Goal: Task Accomplishment & Management: Use online tool/utility

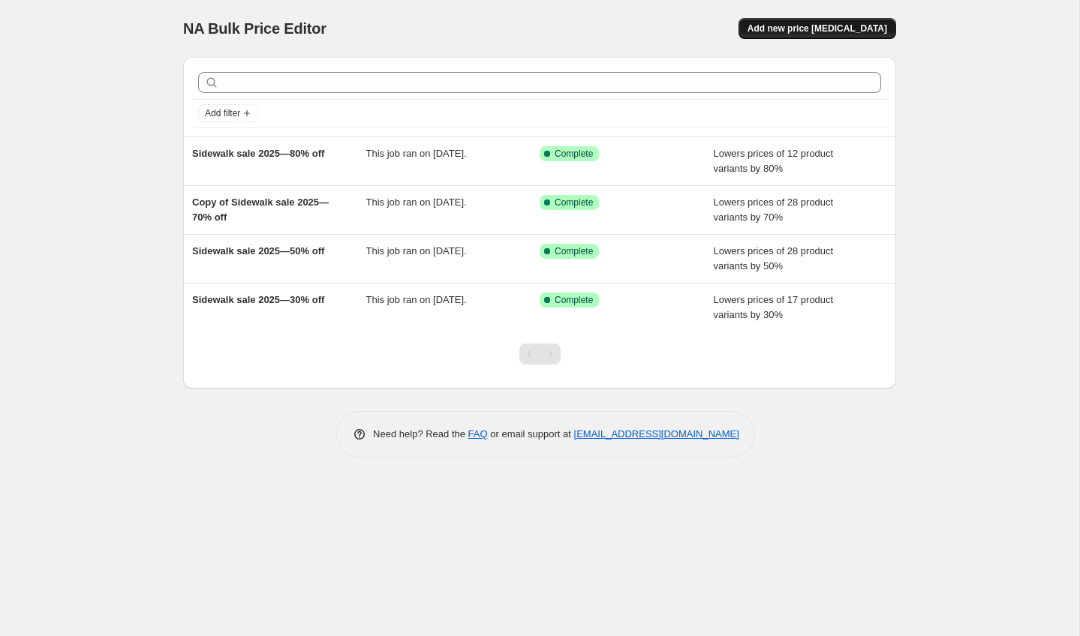
click at [798, 23] on span "Add new price [MEDICAL_DATA]" at bounding box center [817, 29] width 140 height 12
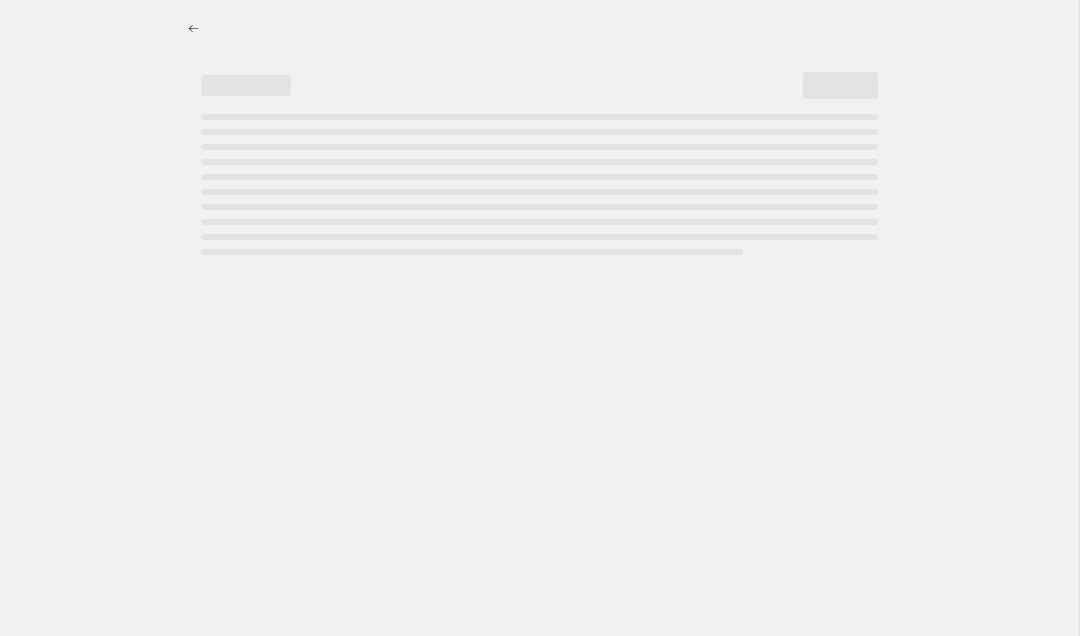
select select "percentage"
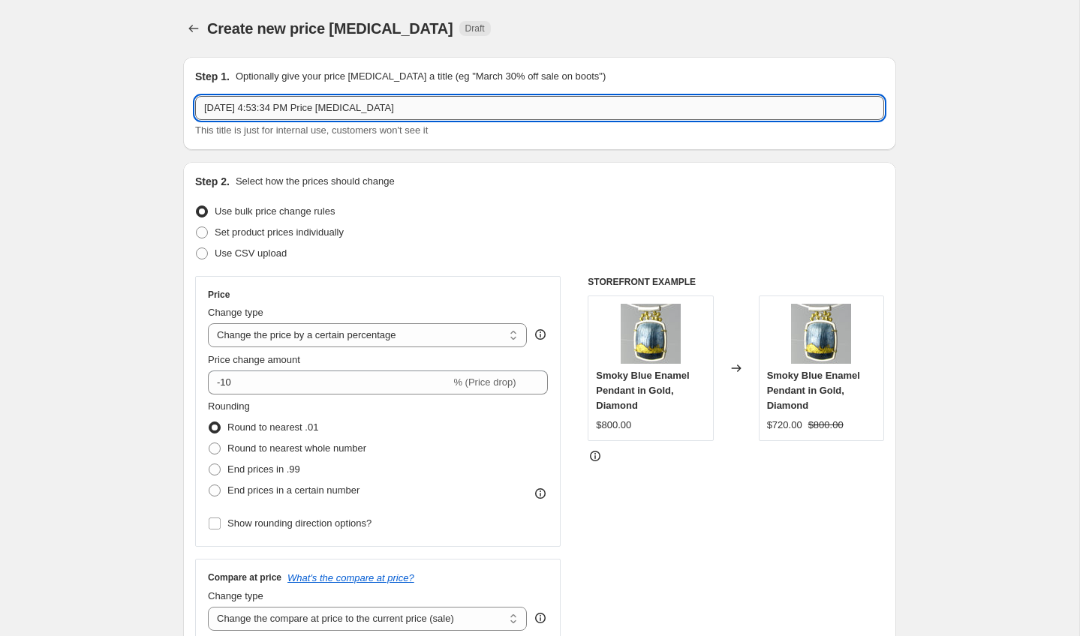
drag, startPoint x: 203, startPoint y: 113, endPoint x: 404, endPoint y: 113, distance: 201.8
click at [404, 113] on input "[DATE] 4:53:34 PM Price [MEDICAL_DATA]" at bounding box center [539, 108] width 689 height 24
click at [277, 109] on input "[PERSON_NAME] Promo" at bounding box center [539, 108] width 689 height 24
type input "[PERSON_NAME] Promo"
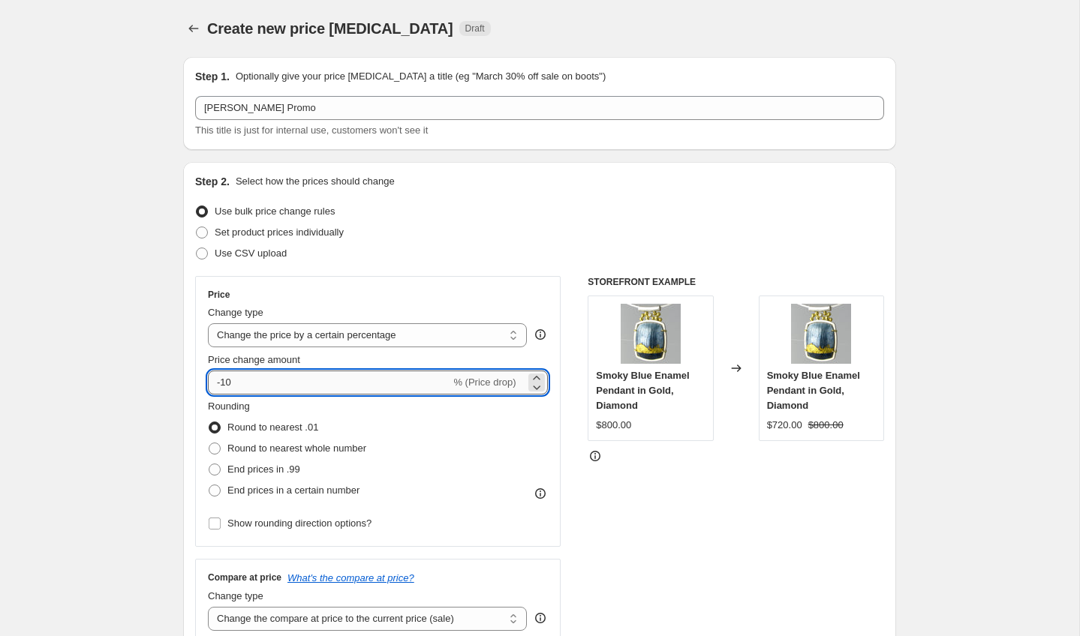
click at [230, 383] on input "-10" at bounding box center [329, 383] width 242 height 24
type input "-15"
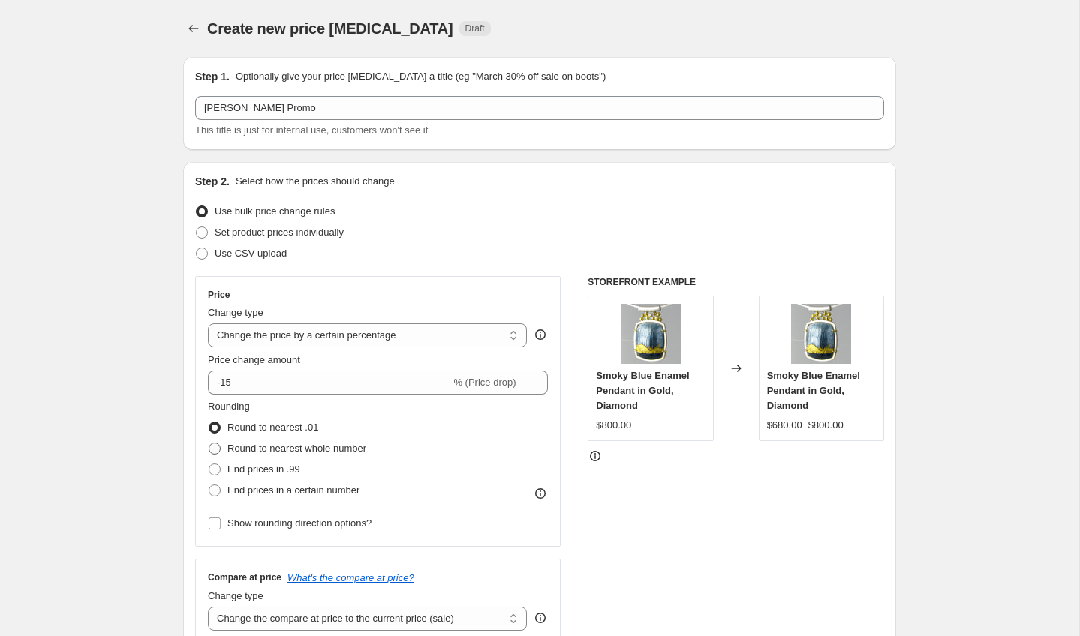
click at [214, 449] on span at bounding box center [215, 449] width 12 height 12
click at [209, 443] on input "Round to nearest whole number" at bounding box center [209, 443] width 1 height 1
radio input "true"
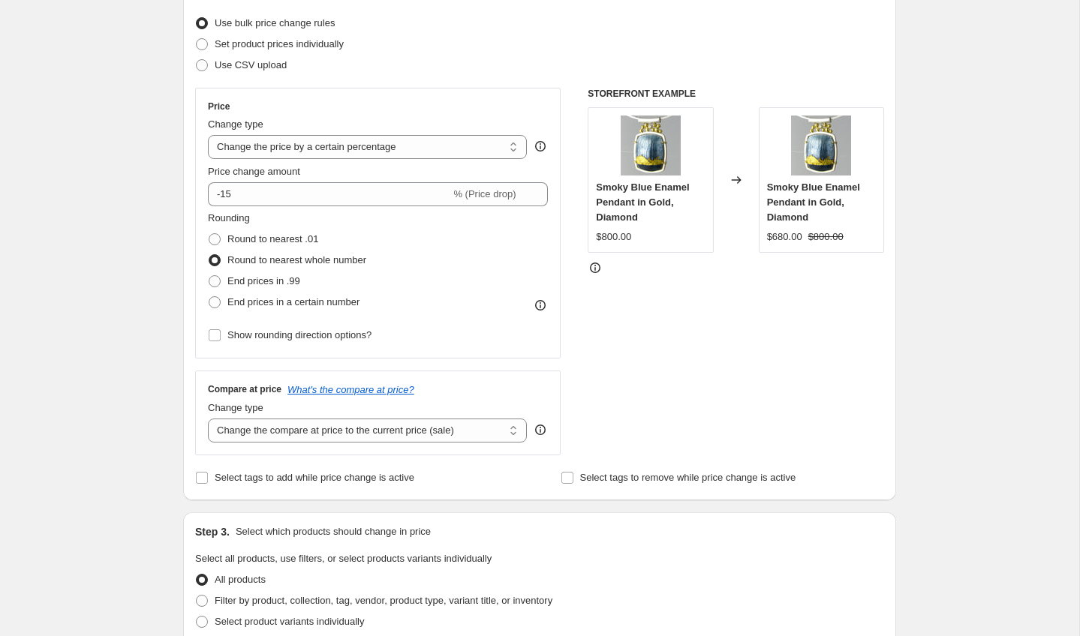
scroll to position [190, 0]
click at [353, 390] on icon "What's the compare at price?" at bounding box center [350, 388] width 127 height 11
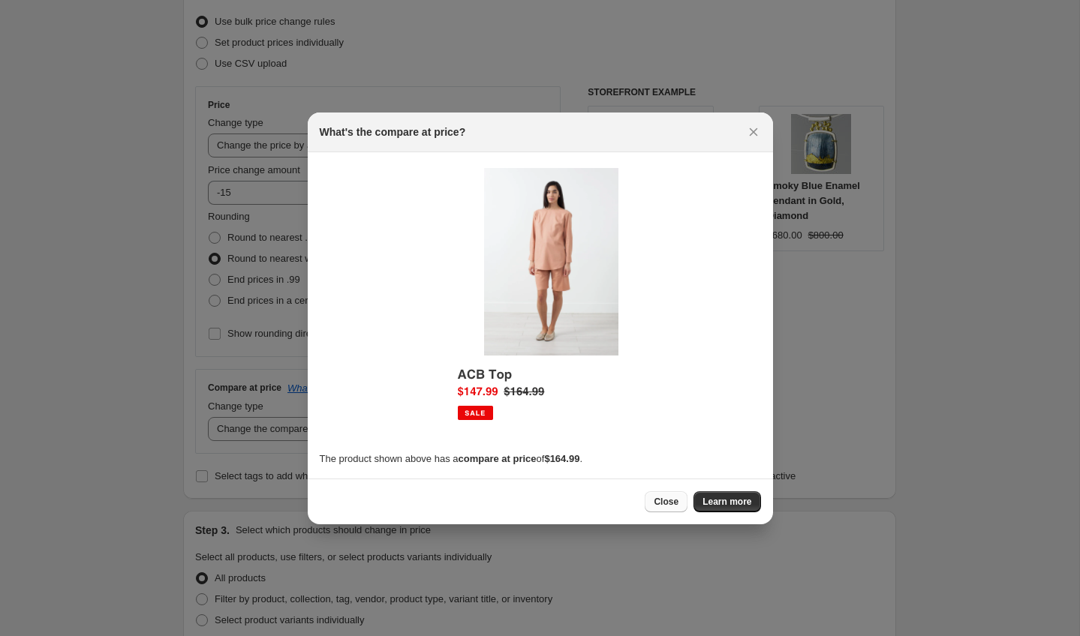
click at [684, 502] on button "Close" at bounding box center [666, 501] width 43 height 21
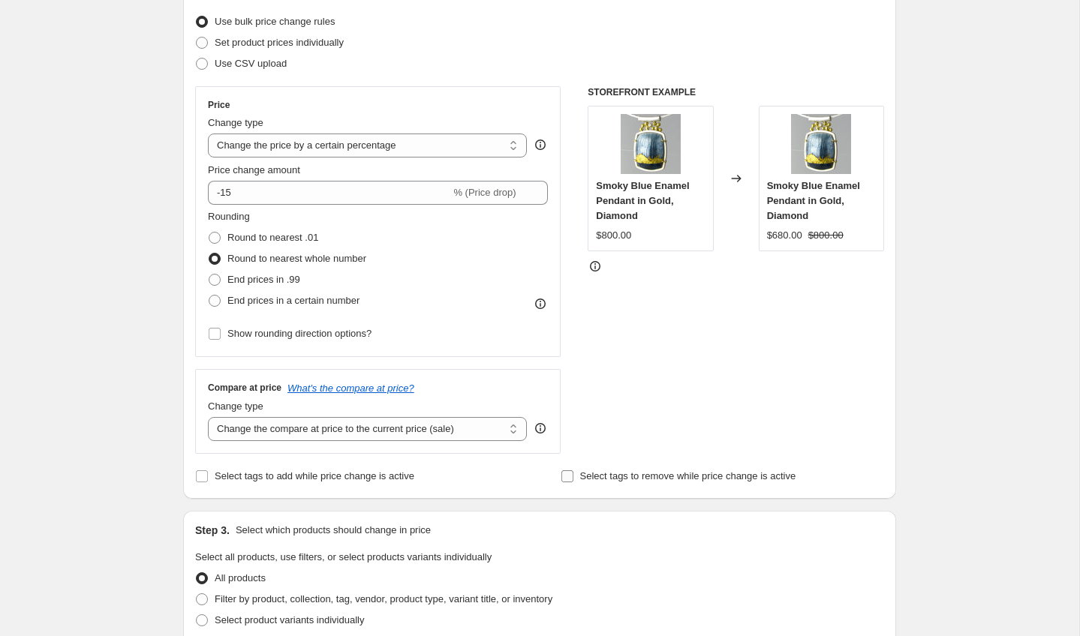
click at [567, 477] on input "Select tags to remove while price change is active" at bounding box center [567, 476] width 12 height 12
checkbox input "true"
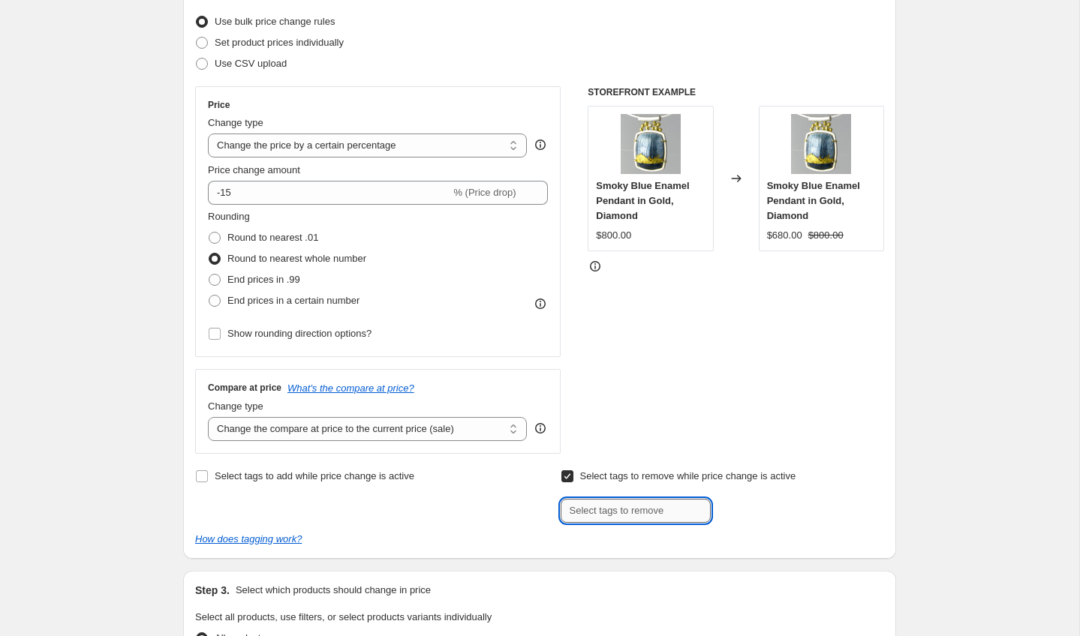
click at [640, 506] on input "text" at bounding box center [636, 511] width 150 height 24
click at [635, 514] on input "text" at bounding box center [636, 511] width 150 height 24
click at [655, 509] on input "Not" at bounding box center [636, 511] width 150 height 24
type input "N"
type input "not-on-sale"
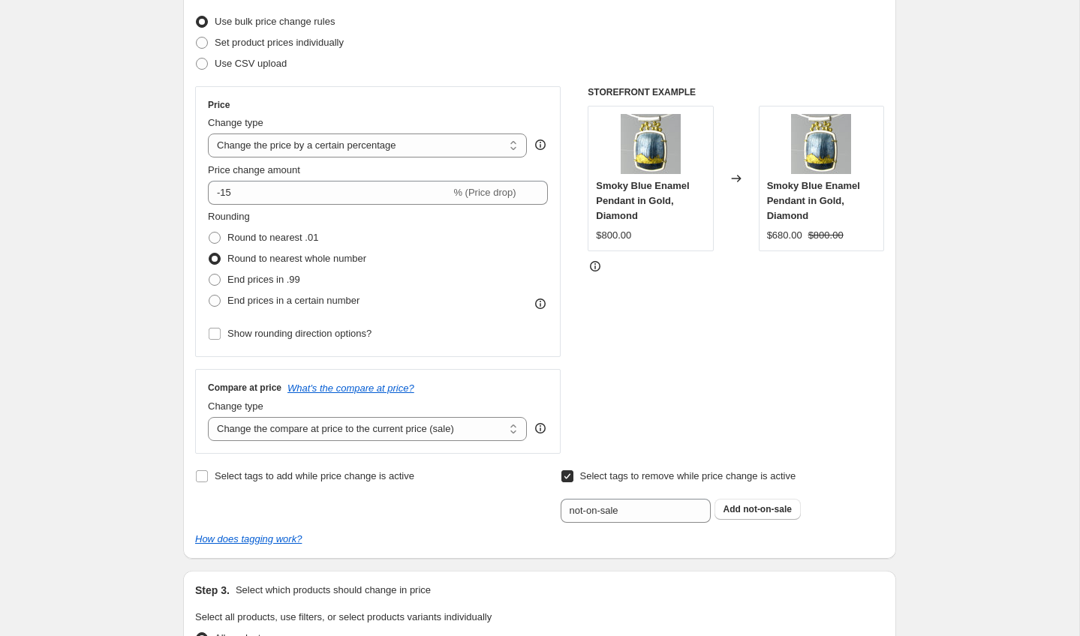
click at [858, 515] on div "not-on-sale Add not-on-sale" at bounding box center [722, 511] width 323 height 24
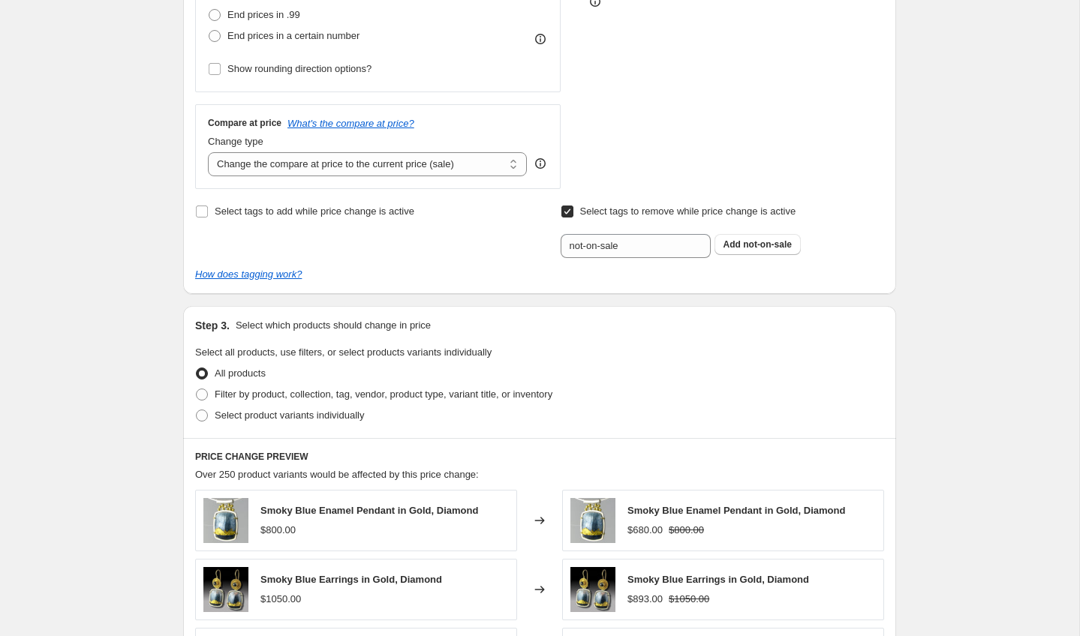
scroll to position [462, 0]
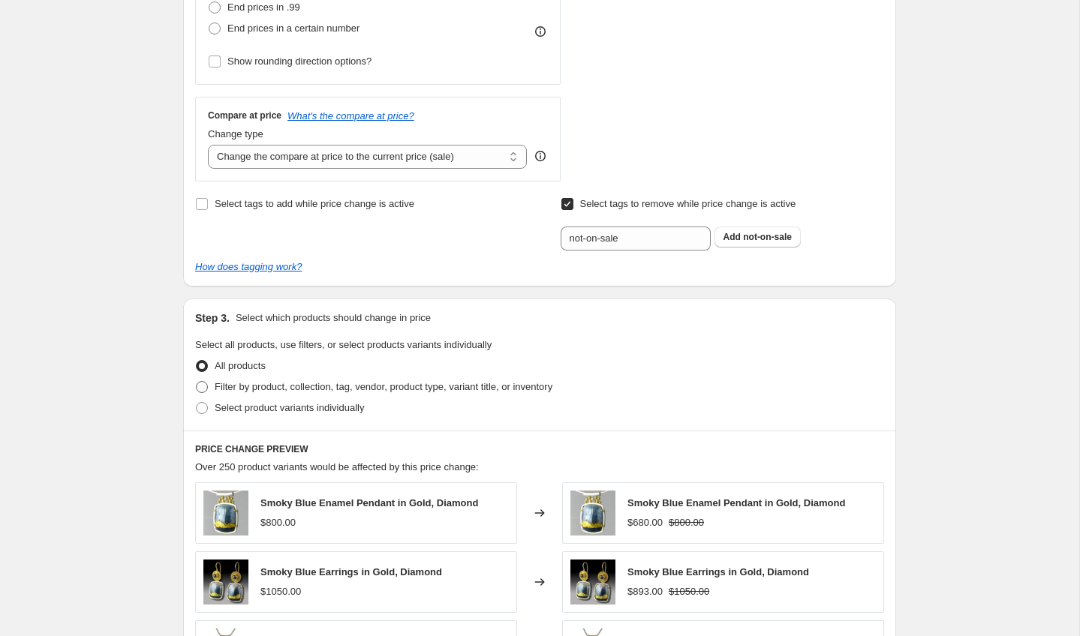
click at [203, 387] on span at bounding box center [202, 387] width 12 height 12
click at [197, 382] on input "Filter by product, collection, tag, vendor, product type, variant title, or inv…" at bounding box center [196, 381] width 1 height 1
radio input "true"
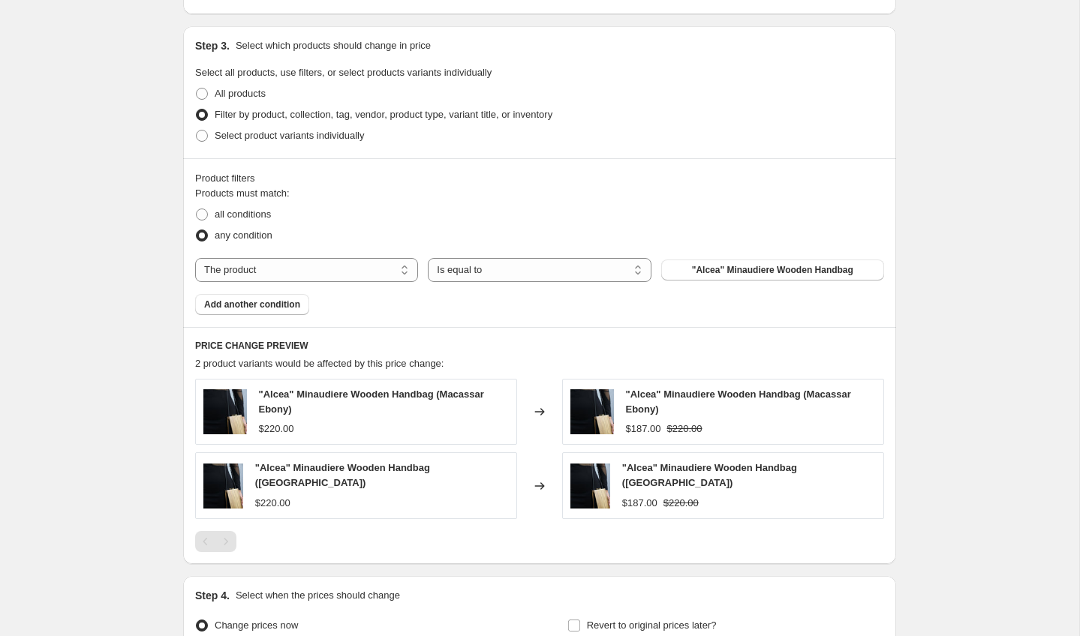
scroll to position [738, 0]
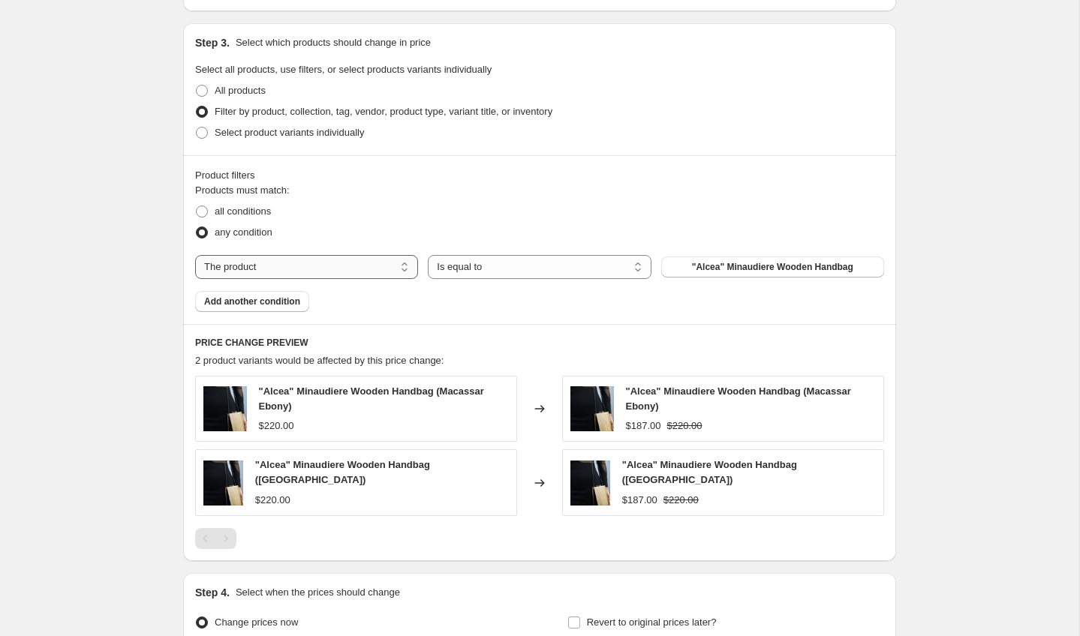
click at [400, 266] on select "The product The product's collection The product's tag The product's vendor The…" at bounding box center [306, 267] width 223 height 24
select select "vendor"
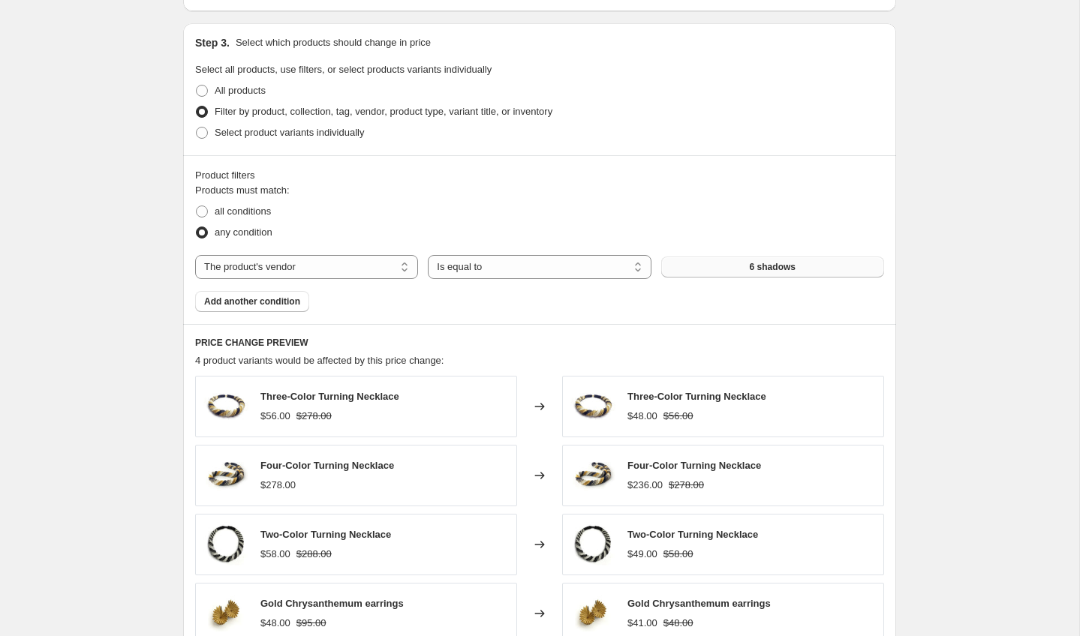
click at [756, 274] on button "6 shadows" at bounding box center [772, 267] width 223 height 21
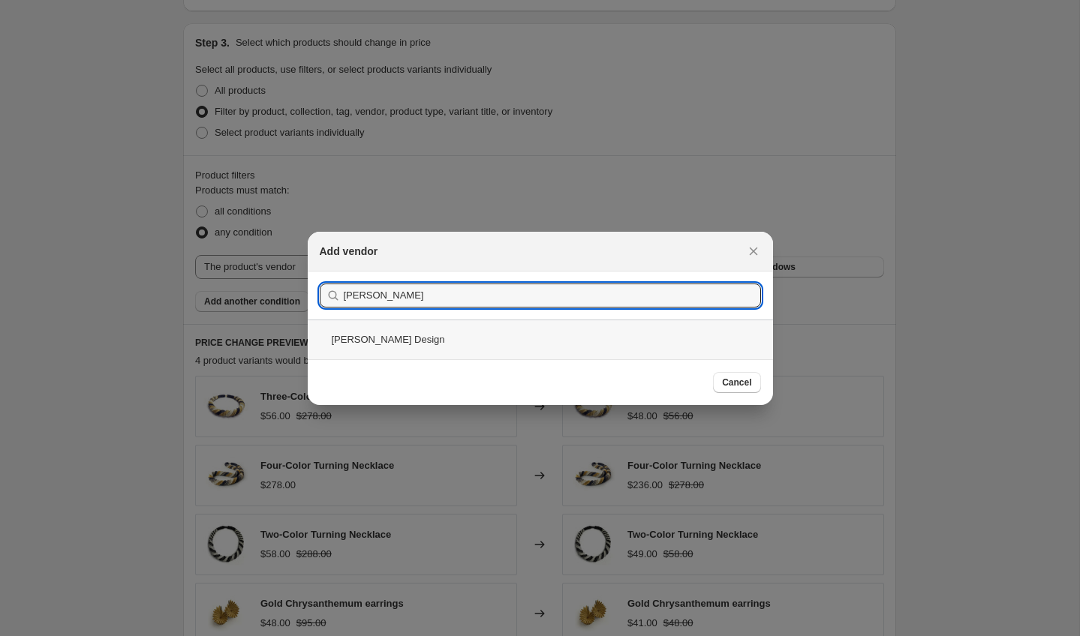
type input "[PERSON_NAME]"
click at [390, 342] on div "[PERSON_NAME] Design" at bounding box center [540, 340] width 465 height 40
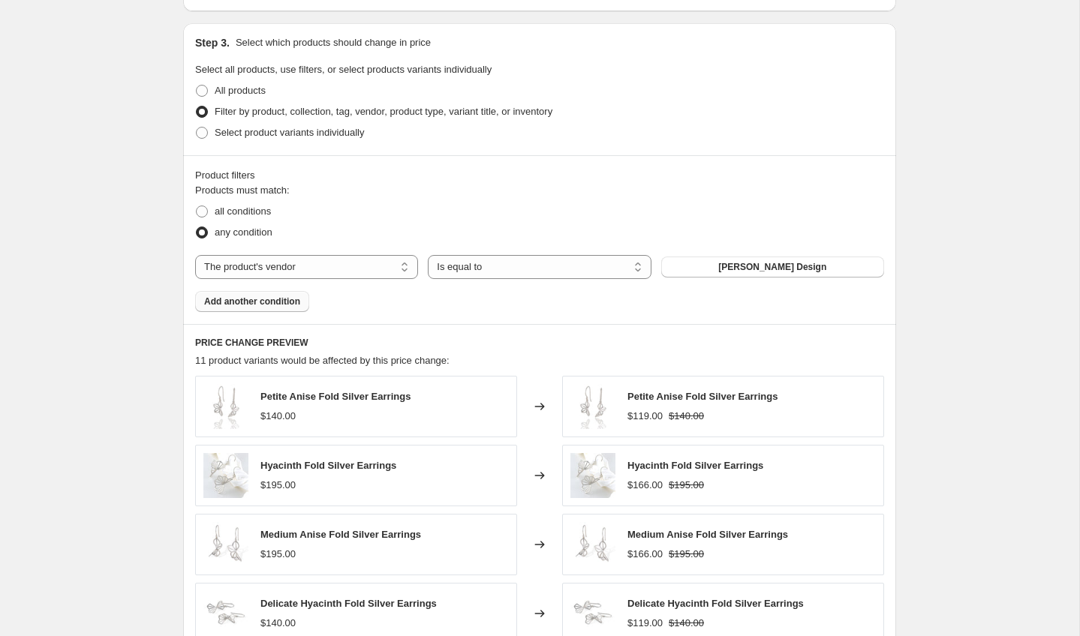
click at [288, 299] on span "Add another condition" at bounding box center [252, 302] width 96 height 12
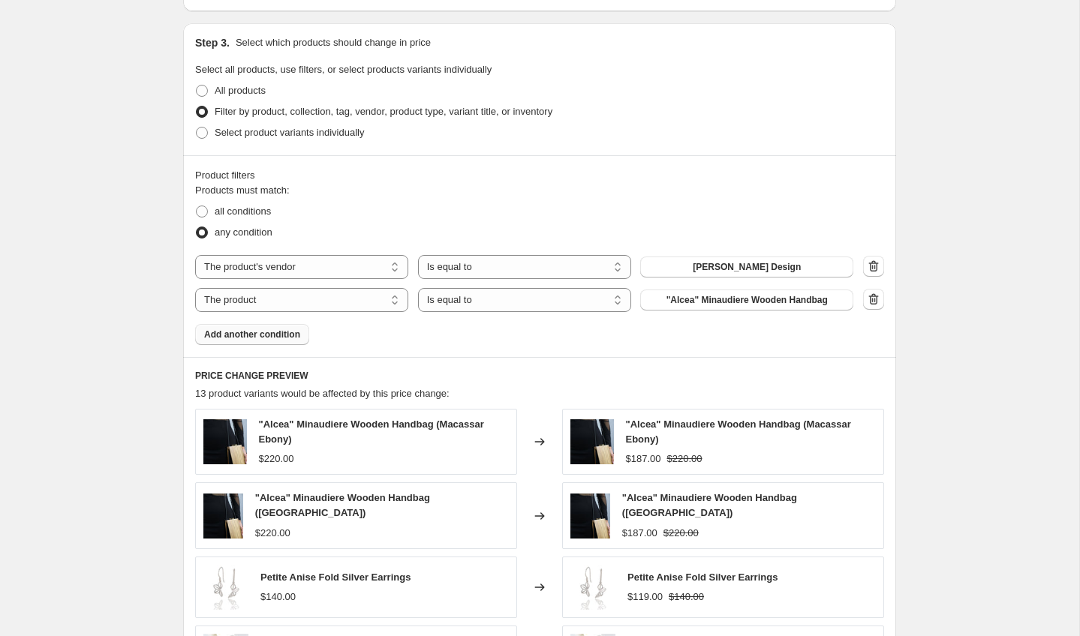
click at [288, 299] on select "The product The product's collection The product's tag The product's vendor The…" at bounding box center [301, 300] width 213 height 24
select select "vendor"
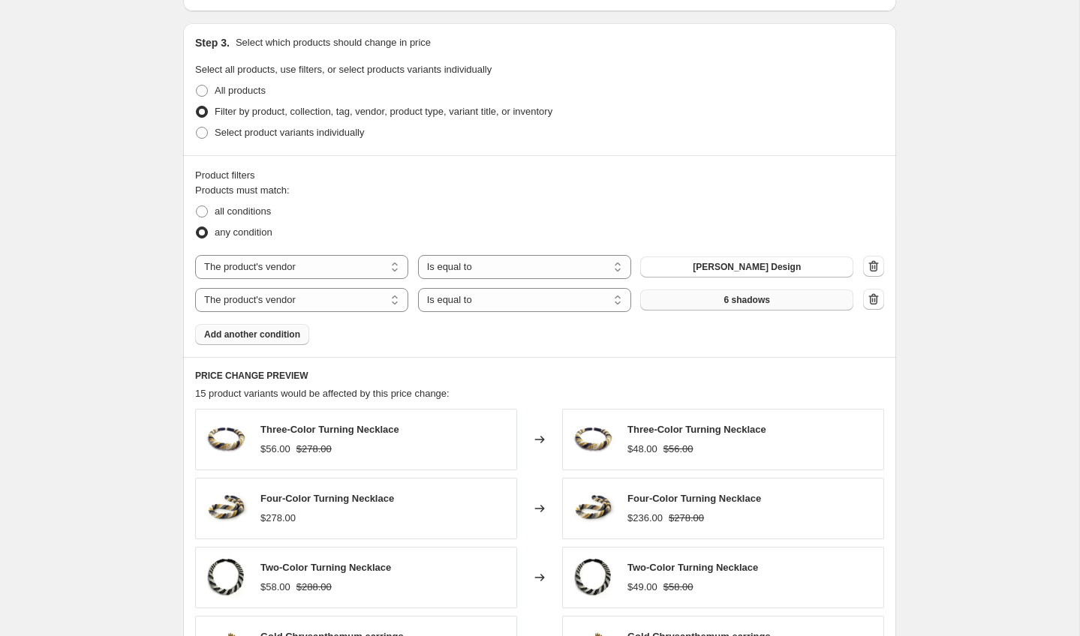
click at [724, 303] on span "6 shadows" at bounding box center [747, 300] width 46 height 12
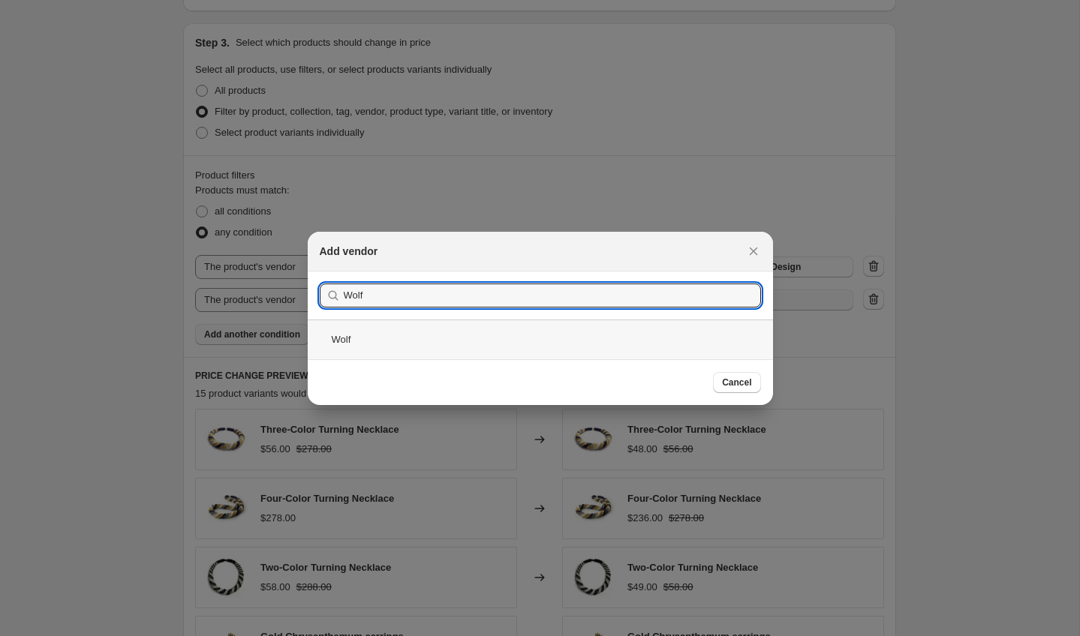
type input "Wolf"
click at [392, 329] on div "Wolf" at bounding box center [540, 340] width 465 height 40
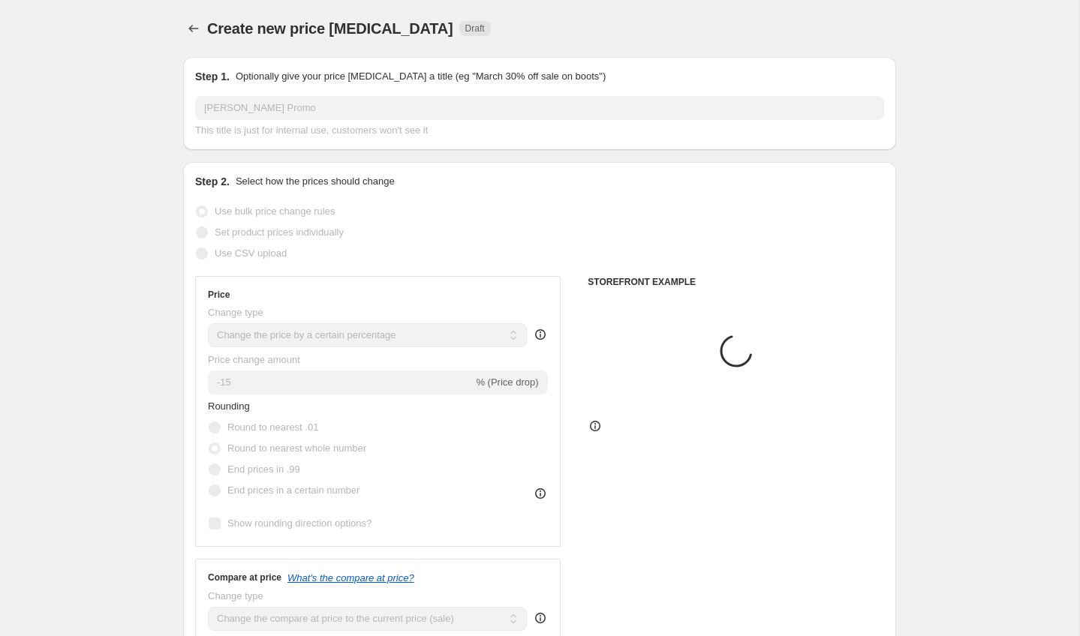
scroll to position [738, 0]
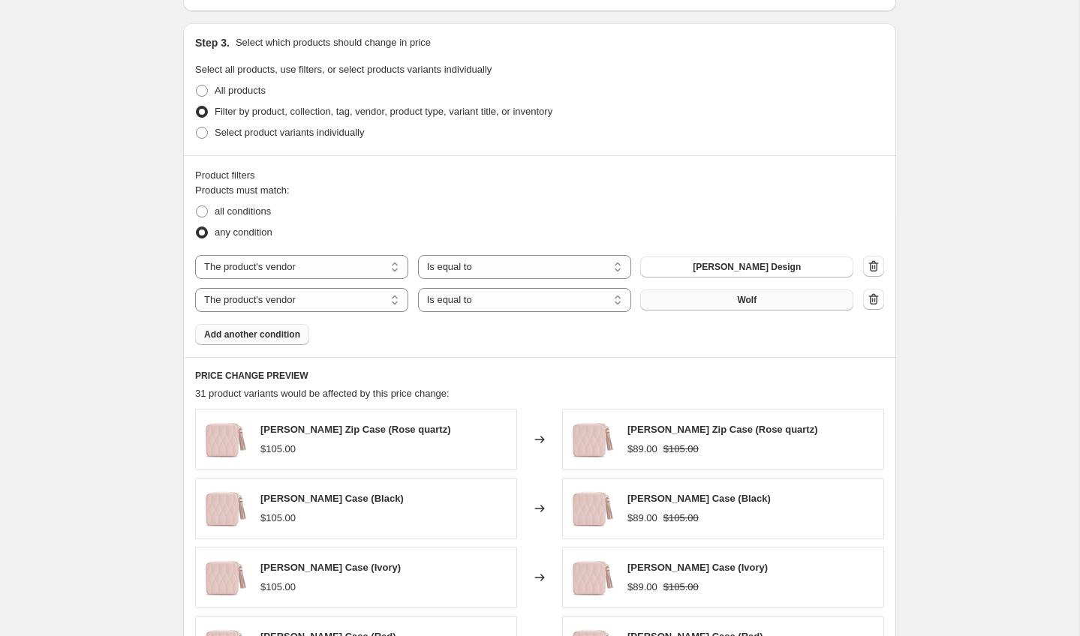
click at [787, 297] on button "Wolf" at bounding box center [746, 300] width 213 height 21
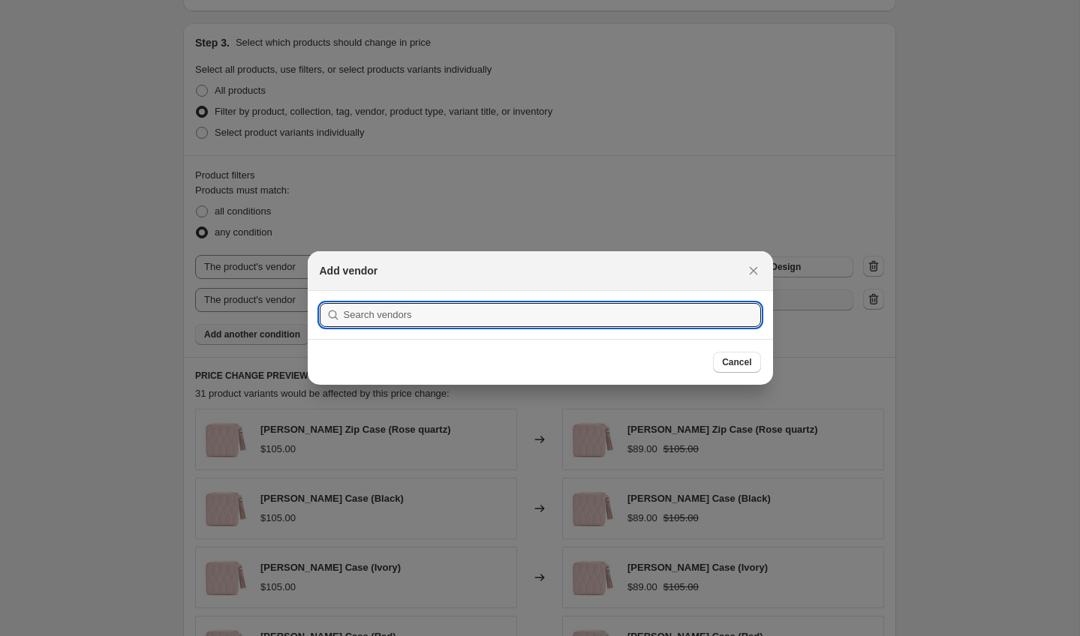
scroll to position [0, 0]
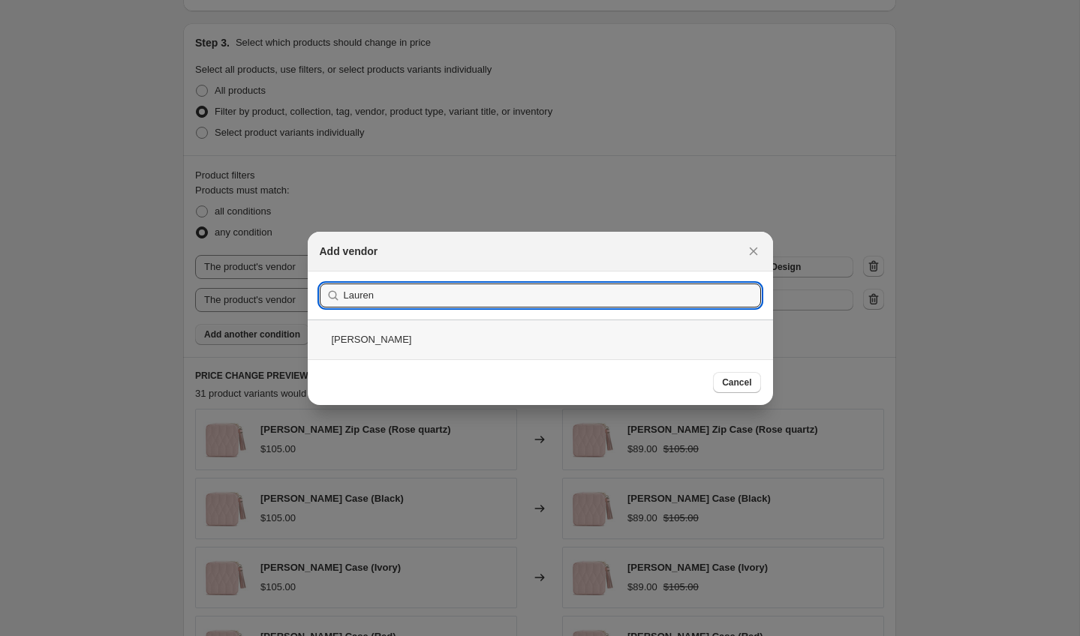
type input "Lauren"
click at [377, 341] on div "[PERSON_NAME]" at bounding box center [540, 340] width 465 height 40
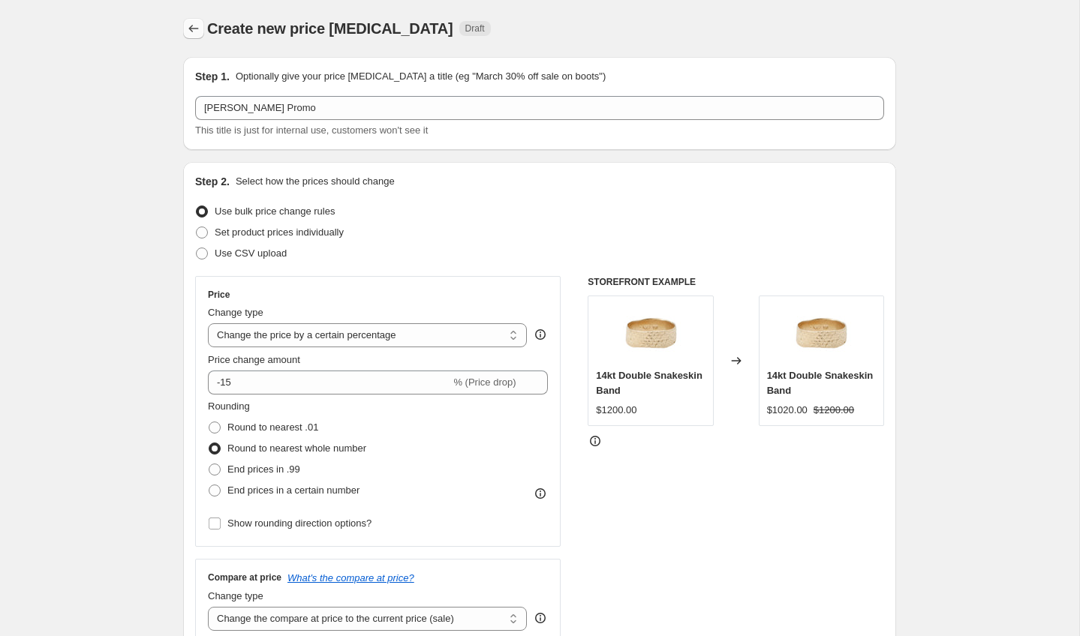
click at [190, 24] on icon "Price change jobs" at bounding box center [193, 28] width 15 height 15
